Goal: Communication & Community: Answer question/provide support

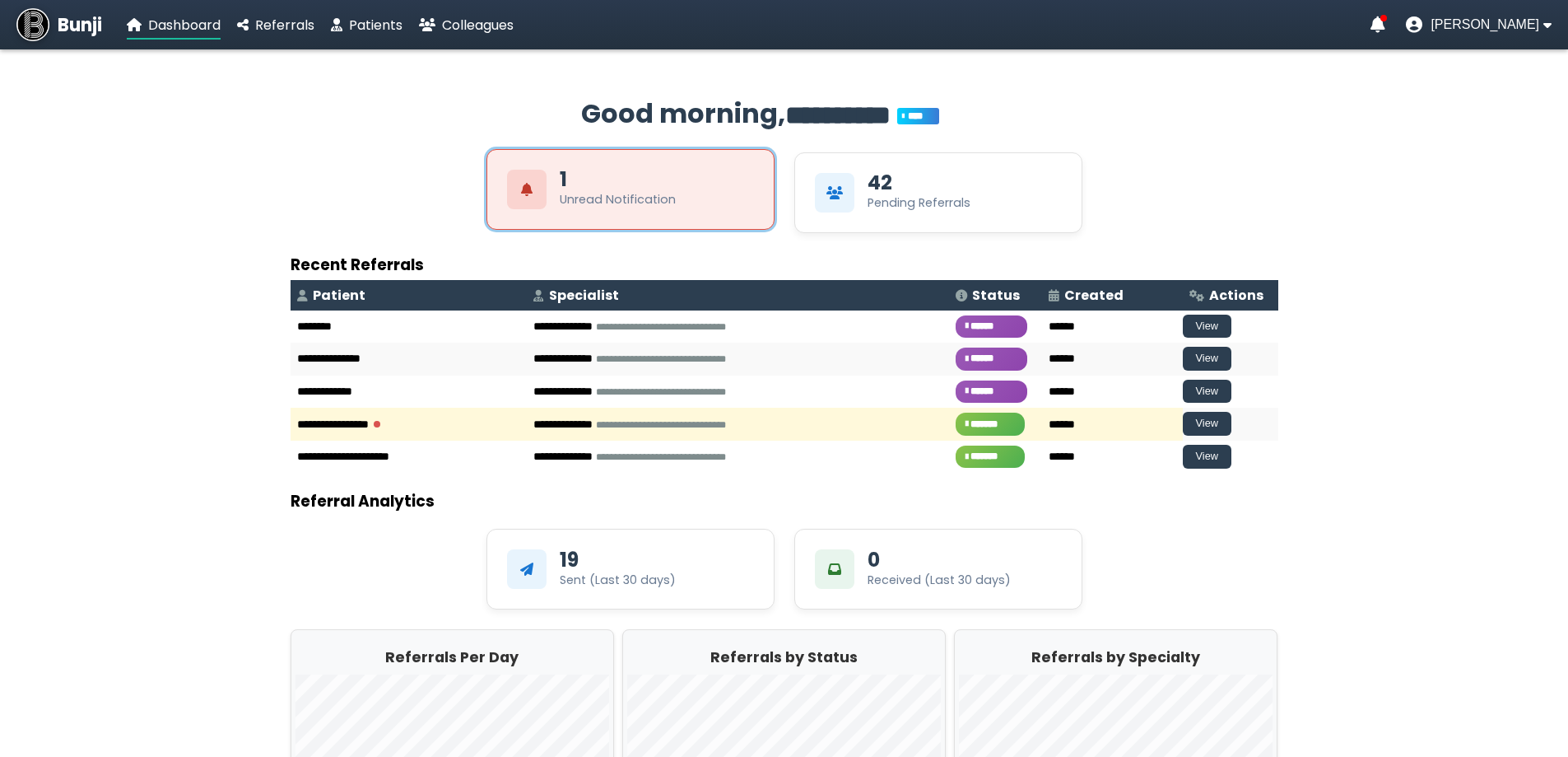
click at [588, 171] on div "1 Unread Notification" at bounding box center [618, 189] width 116 height 39
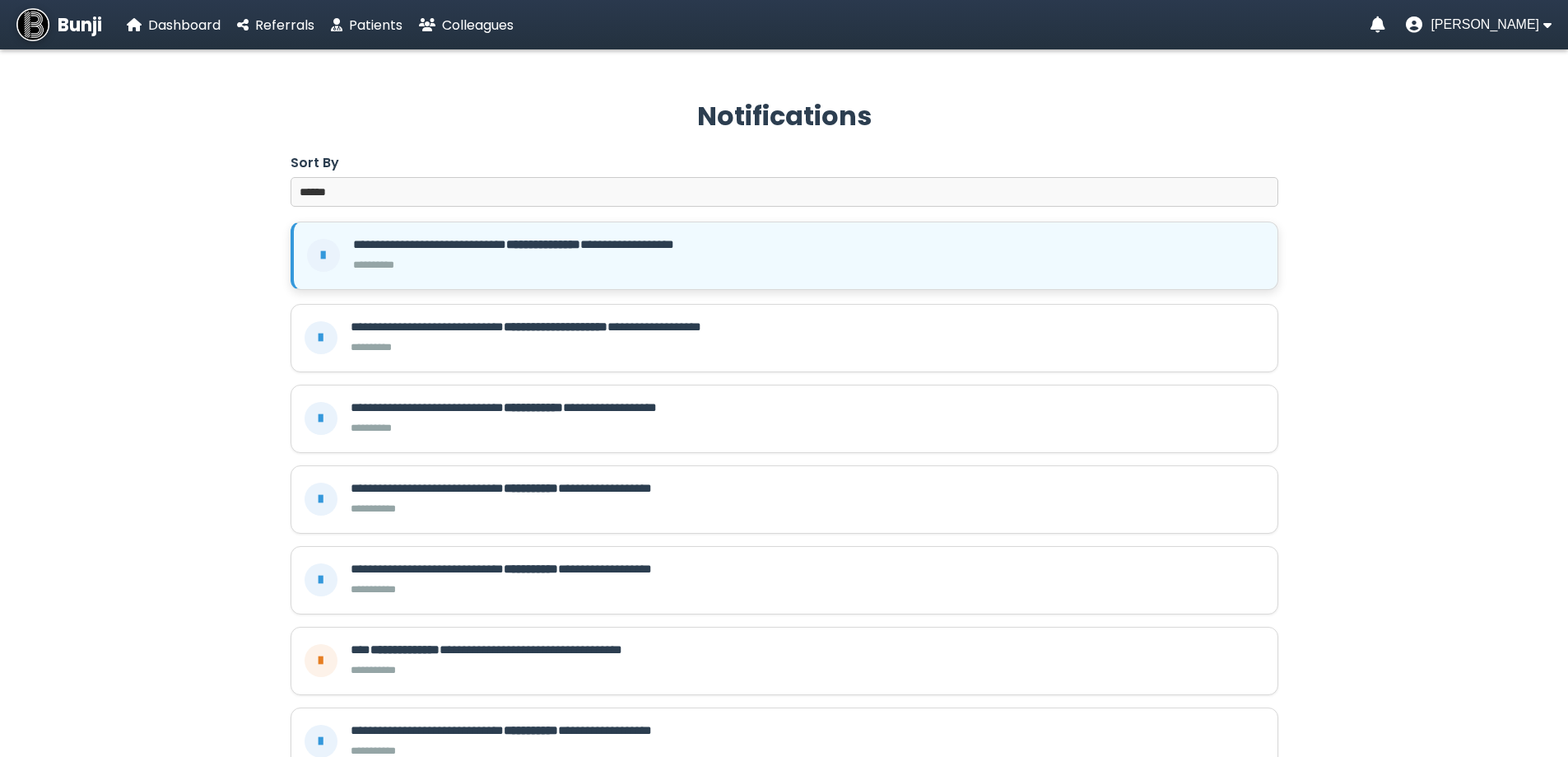
click at [555, 256] on div "**********" at bounding box center [808, 255] width 912 height 40
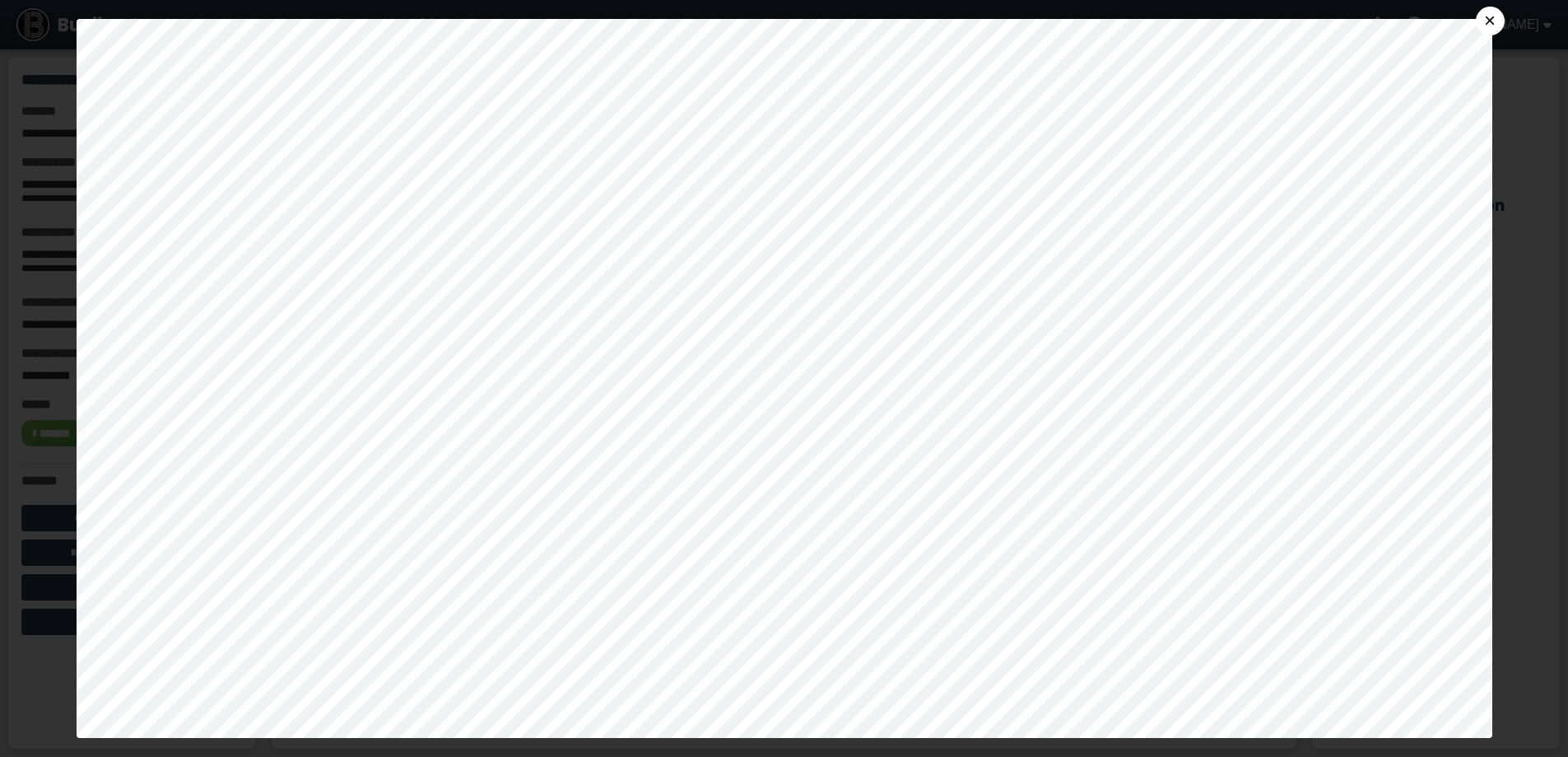
scroll to position [658, 0]
click at [1504, 19] on button "×" at bounding box center [1490, 21] width 29 height 29
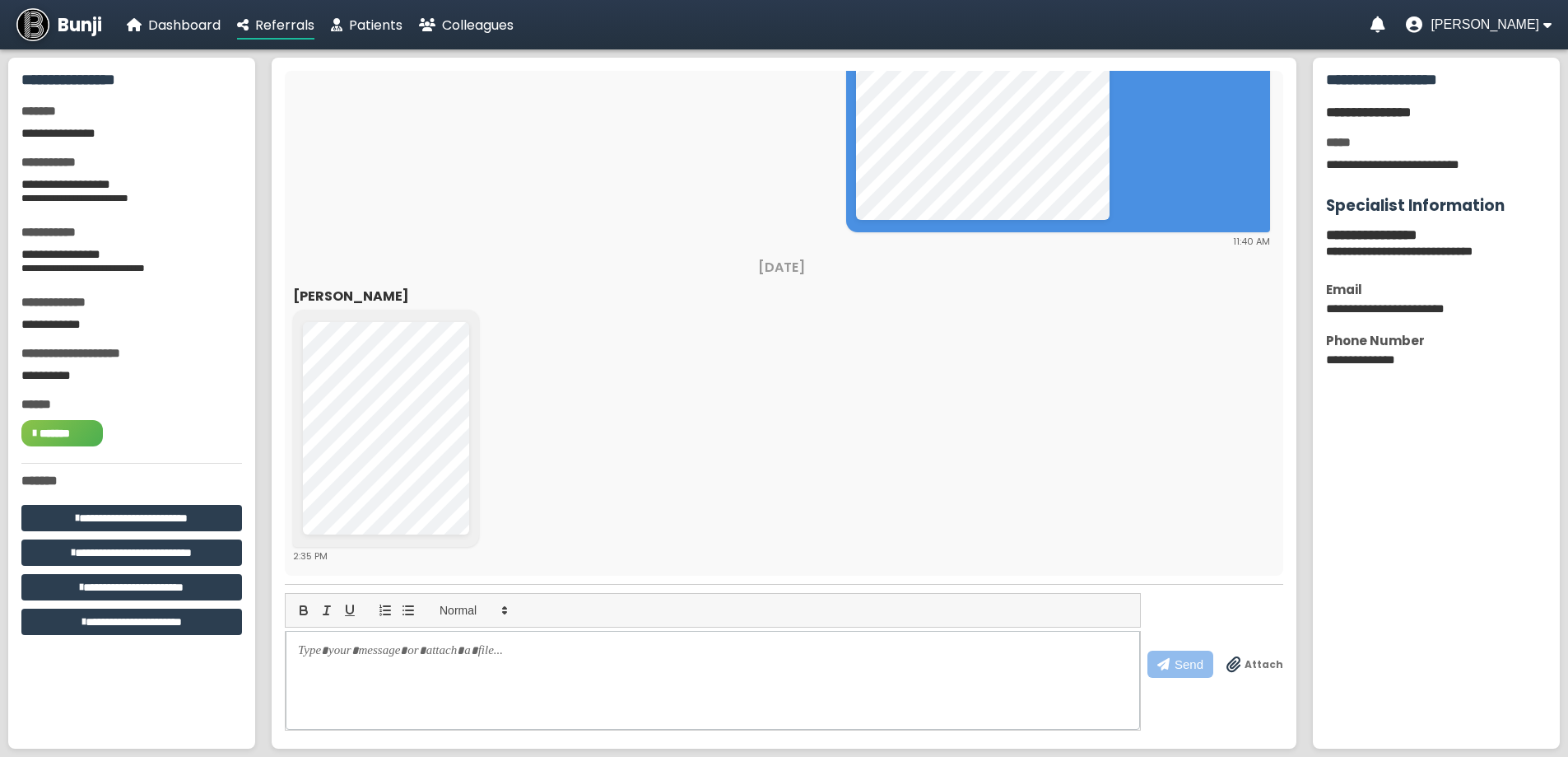
click at [95, 29] on span "Bunji" at bounding box center [79, 24] width 44 height 27
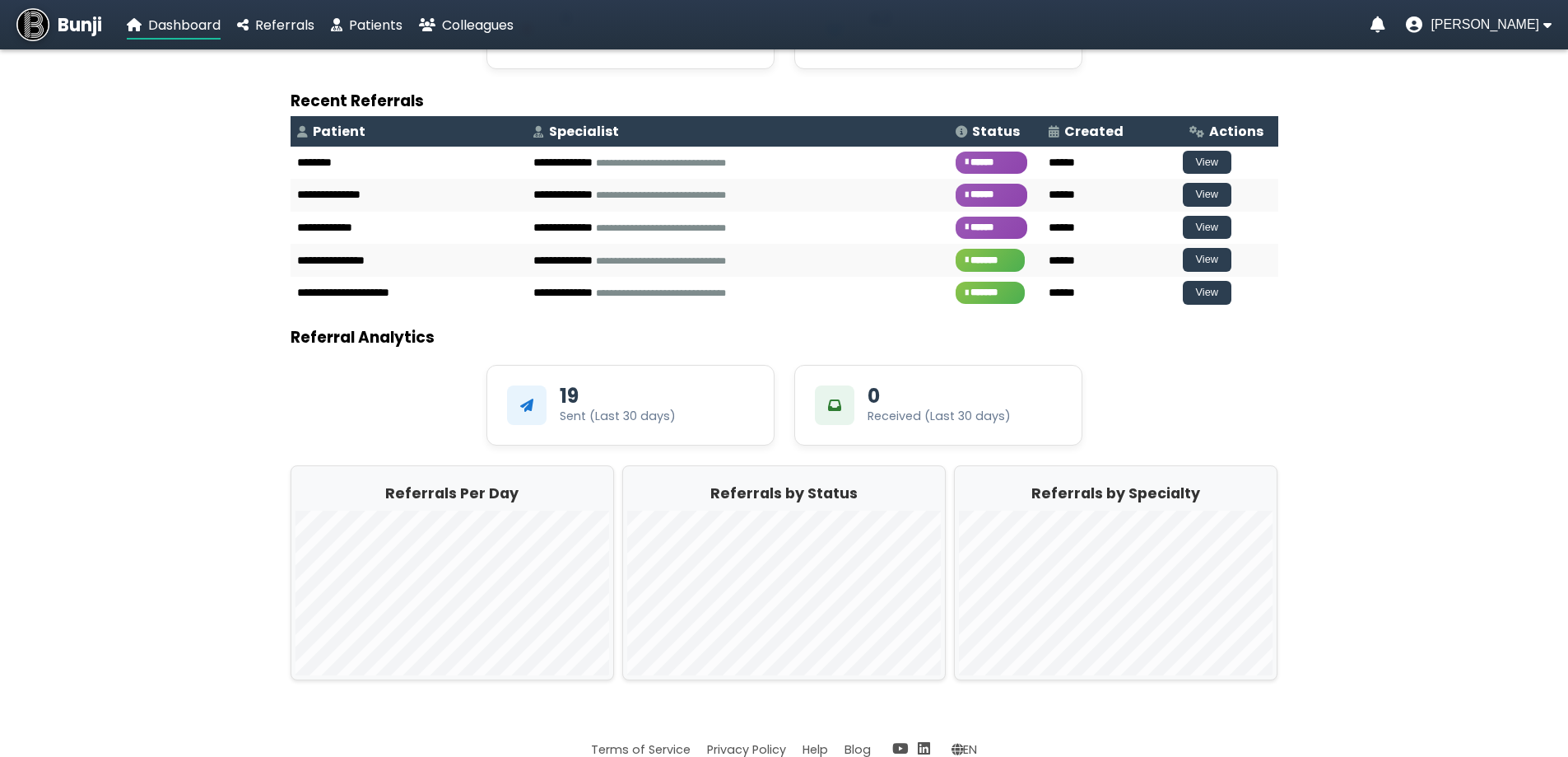
scroll to position [164, 0]
